Goal: Information Seeking & Learning: Learn about a topic

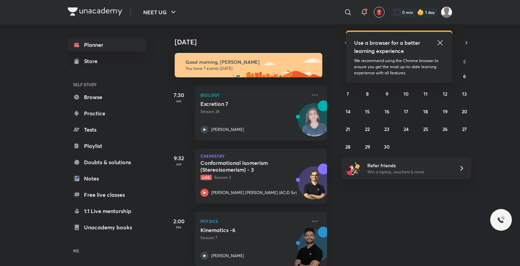
click at [440, 42] on icon at bounding box center [440, 43] width 8 height 8
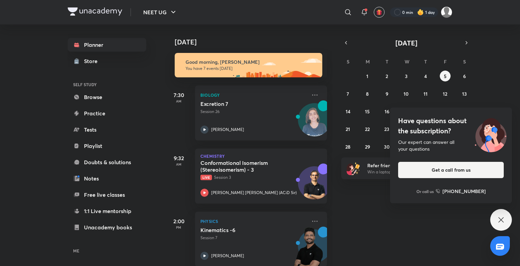
click at [503, 216] on icon at bounding box center [501, 219] width 8 height 8
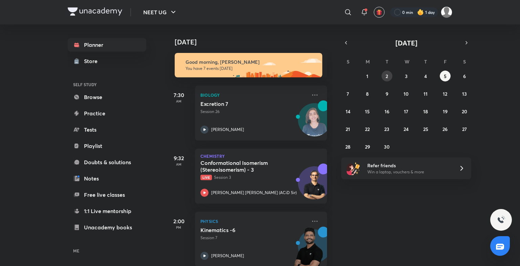
click at [382, 72] on button "2" at bounding box center [387, 75] width 11 height 11
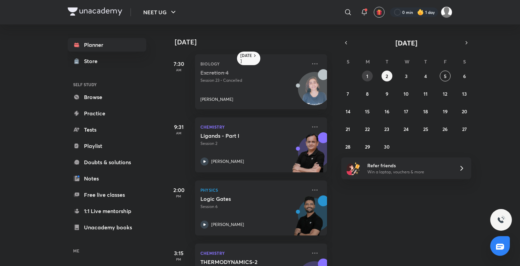
click at [367, 75] on abbr "1" at bounding box center [368, 76] width 2 height 6
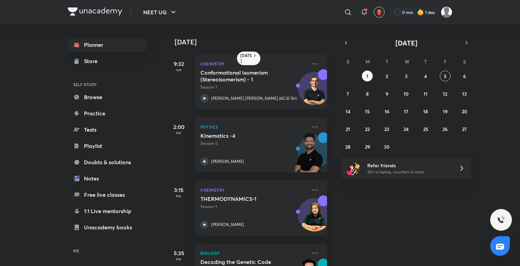
click at [286, 67] on p "Chemistry" at bounding box center [254, 64] width 106 height 8
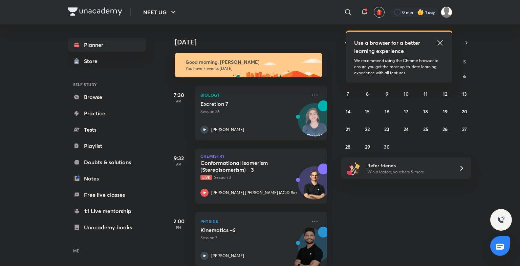
click at [439, 40] on icon at bounding box center [440, 43] width 8 height 8
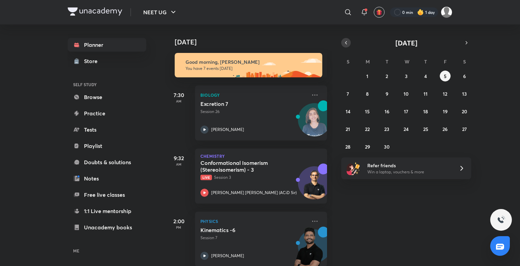
click at [346, 45] on icon "button" at bounding box center [346, 43] width 5 height 6
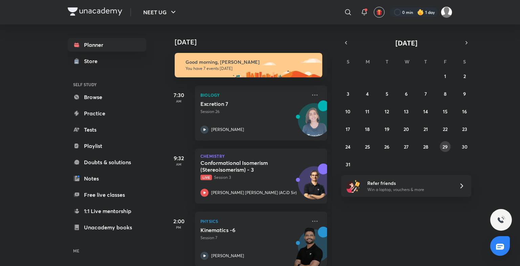
click at [446, 141] on button "29" at bounding box center [445, 146] width 11 height 11
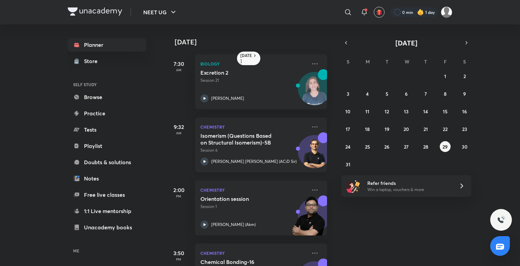
click at [261, 135] on h5 "Isomerism (Questions Based on Structural Isomerism)-5B" at bounding box center [243, 139] width 84 height 14
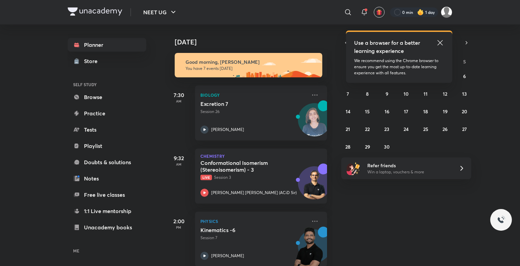
click at [440, 40] on icon at bounding box center [440, 43] width 8 height 8
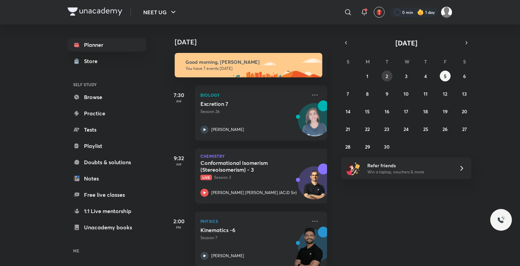
click at [388, 73] on button "2" at bounding box center [387, 75] width 11 height 11
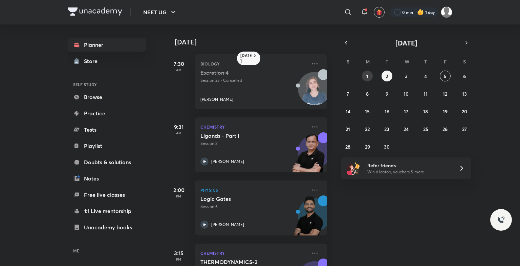
click at [367, 74] on abbr "1" at bounding box center [368, 76] width 2 height 6
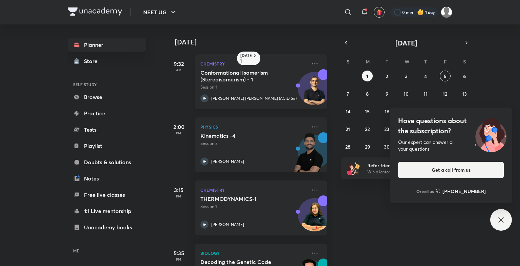
click at [279, 95] on div "[PERSON_NAME] [PERSON_NAME] (ACiD Sir)" at bounding box center [254, 98] width 106 height 8
